Goal: Check status: Check status

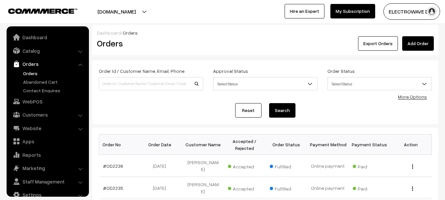
click at [30, 59] on link "Orders" at bounding box center [47, 64] width 78 height 12
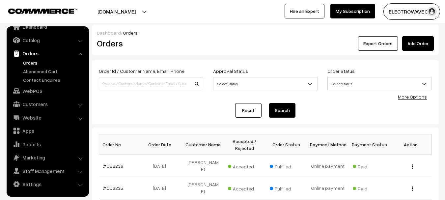
click at [30, 60] on link "Orders" at bounding box center [53, 62] width 65 height 7
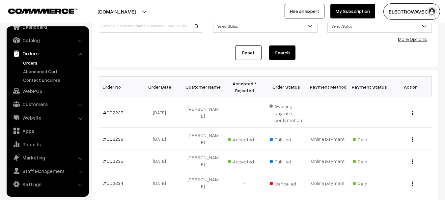
scroll to position [66, 0]
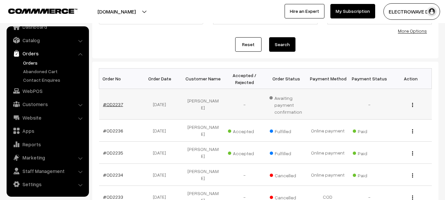
click at [109, 105] on link "#OD2237" at bounding box center [113, 105] width 20 height 6
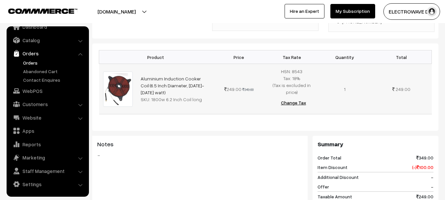
scroll to position [198, 0]
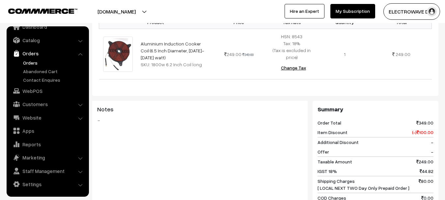
click at [303, 116] on blockquote "-" at bounding box center [200, 120] width 206 height 8
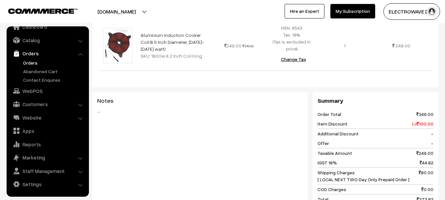
scroll to position [107, 0]
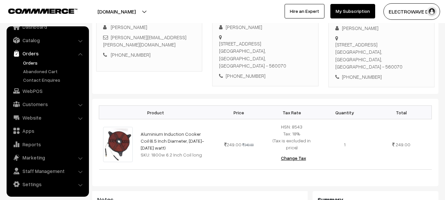
click at [27, 63] on link "Orders" at bounding box center [53, 62] width 65 height 7
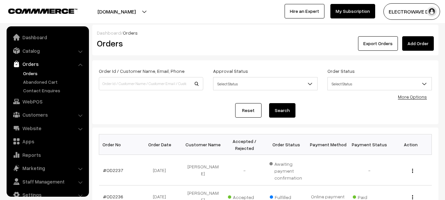
scroll to position [11, 0]
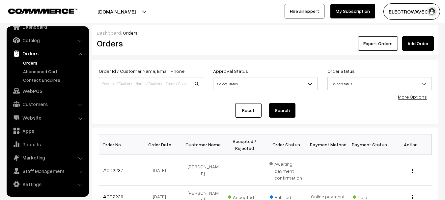
drag, startPoint x: 135, startPoint y: 14, endPoint x: 130, endPoint y: 31, distance: 17.8
click at [135, 14] on button "[DOMAIN_NAME]" at bounding box center [117, 11] width 84 height 16
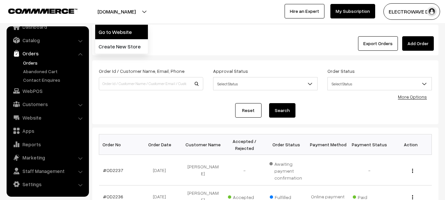
click at [128, 33] on link "Go to Website" at bounding box center [121, 32] width 53 height 15
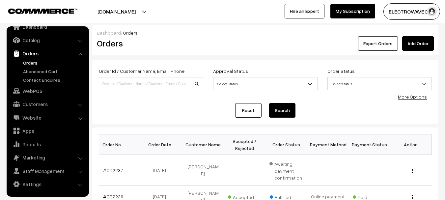
click at [33, 65] on link "Orders" at bounding box center [53, 62] width 65 height 7
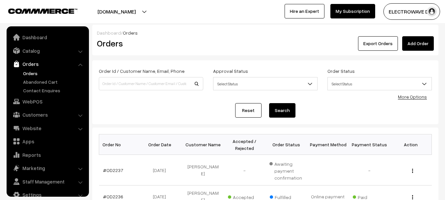
scroll to position [11, 0]
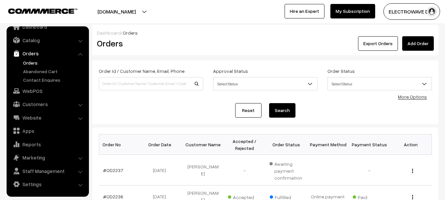
click at [28, 64] on link "Orders" at bounding box center [53, 62] width 65 height 7
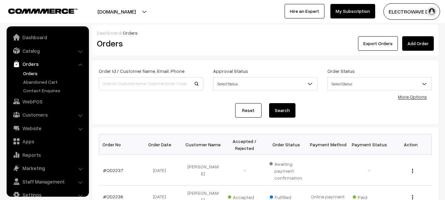
scroll to position [11, 0]
